Goal: Task Accomplishment & Management: Use online tool/utility

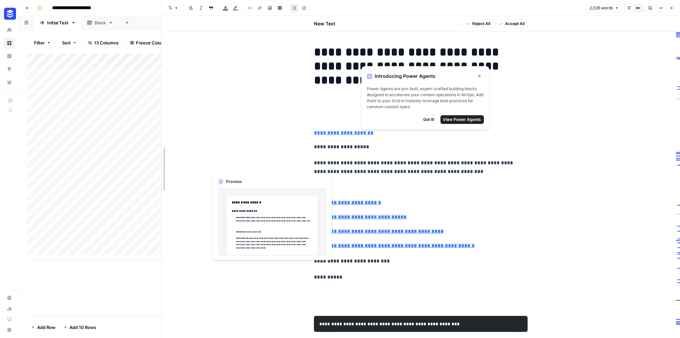
drag, startPoint x: 341, startPoint y: 166, endPoint x: 165, endPoint y: 166, distance: 175.9
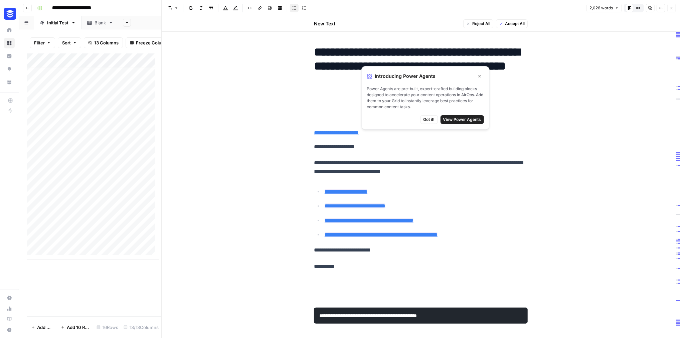
click at [481, 77] on icon "button" at bounding box center [479, 76] width 4 height 4
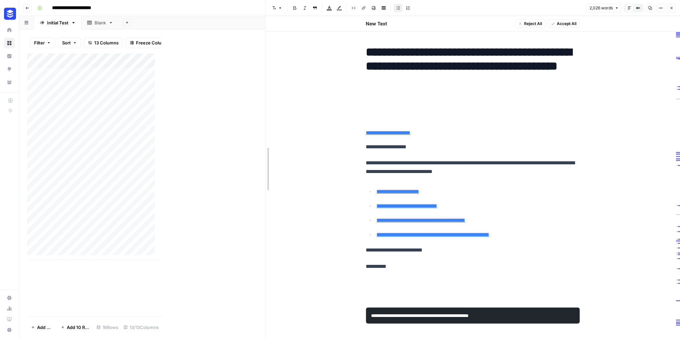
drag, startPoint x: 162, startPoint y: 163, endPoint x: 266, endPoint y: 156, distance: 104.0
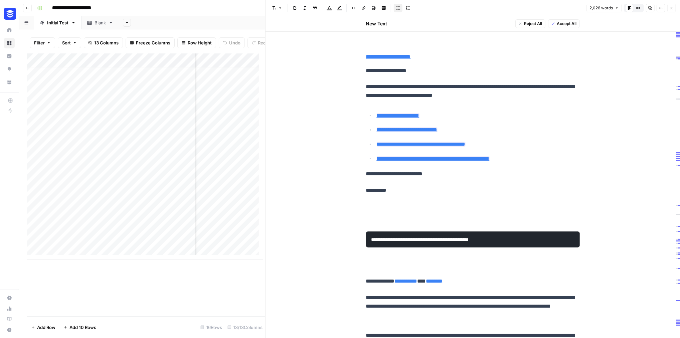
scroll to position [162, 0]
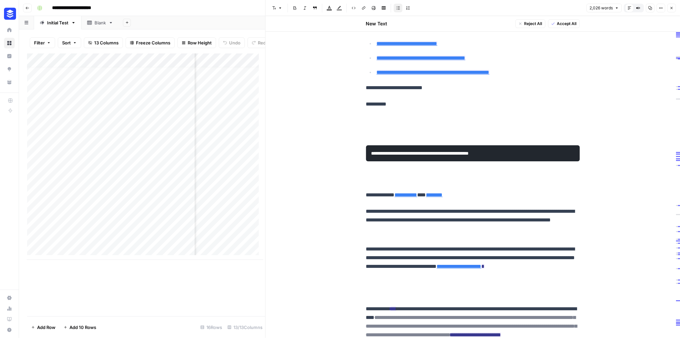
click at [671, 10] on icon "button" at bounding box center [671, 8] width 4 height 4
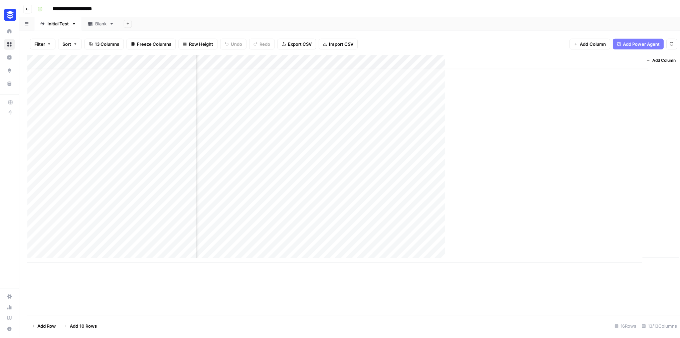
scroll to position [4, 644]
click at [478, 182] on div "Add Column" at bounding box center [347, 156] width 641 height 206
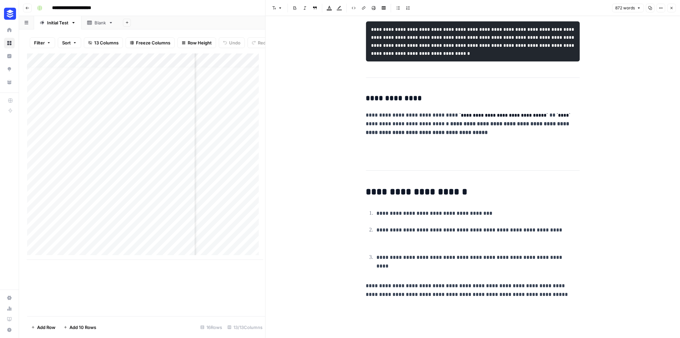
scroll to position [2457, 0]
click at [669, 12] on button "Close" at bounding box center [671, 8] width 9 height 9
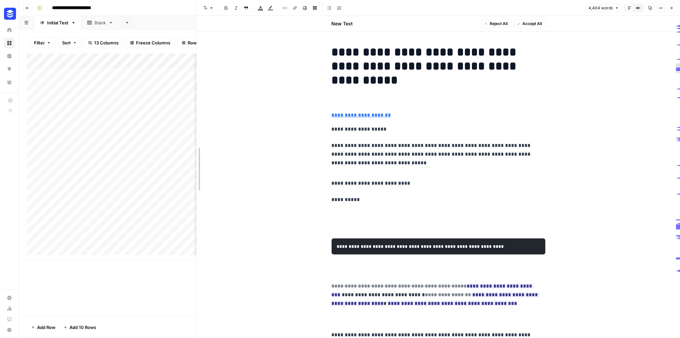
drag, startPoint x: 338, startPoint y: 140, endPoint x: 194, endPoint y: 144, distance: 144.6
click at [194, 144] on div at bounding box center [196, 169] width 7 height 338
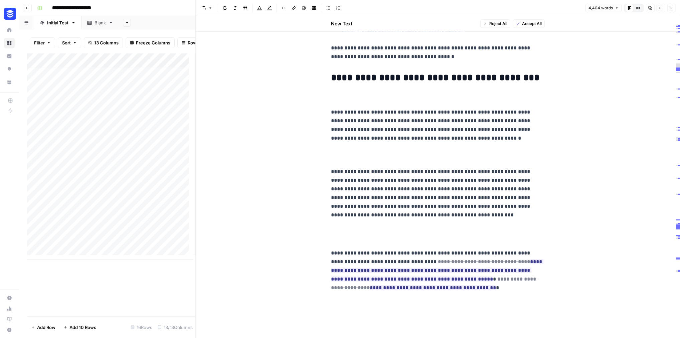
scroll to position [10479, 0]
